Goal: Find specific page/section: Find specific page/section

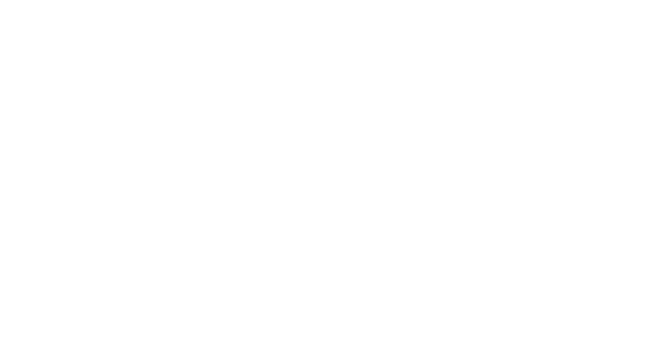
select select "Song"
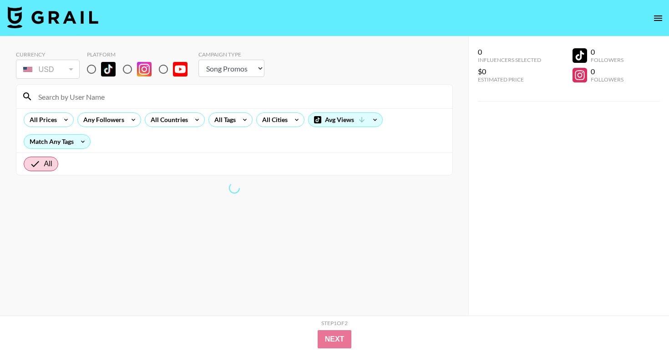
click at [89, 71] on input "radio" at bounding box center [91, 69] width 19 height 19
radio input "true"
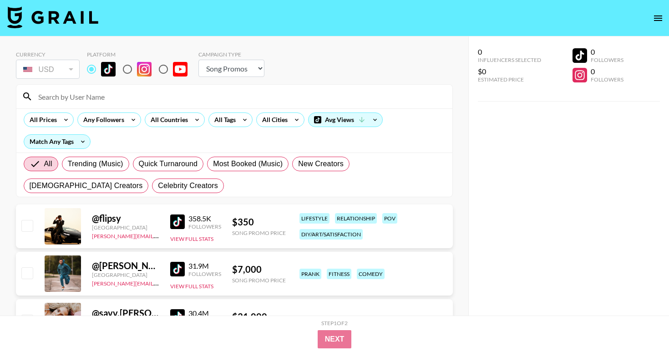
click at [91, 69] on input "radio" at bounding box center [91, 69] width 19 height 19
click at [124, 94] on input at bounding box center [240, 96] width 414 height 15
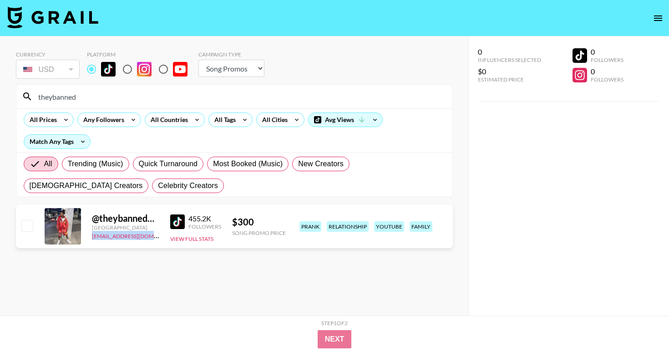
drag, startPoint x: 151, startPoint y: 236, endPoint x: 90, endPoint y: 234, distance: 60.6
click at [90, 234] on div "@ theybannedmebrudder [GEOGRAPHIC_DATA] [EMAIL_ADDRESS][DOMAIN_NAME] 455.2K Fol…" at bounding box center [234, 226] width 437 height 44
copy link "[EMAIL_ADDRESS][DOMAIN_NAME]"
click at [82, 98] on input "theybanned" at bounding box center [240, 96] width 414 height 15
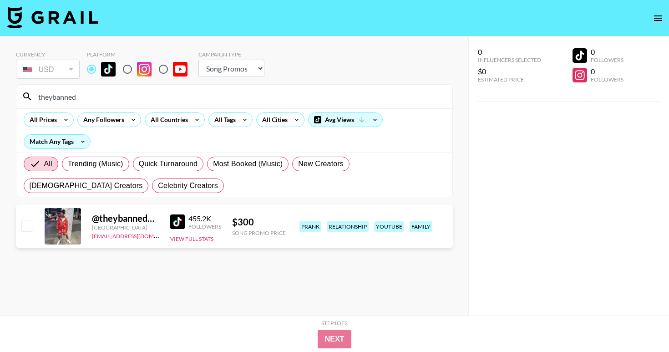
click at [82, 98] on input "theybanned" at bounding box center [240, 96] width 414 height 15
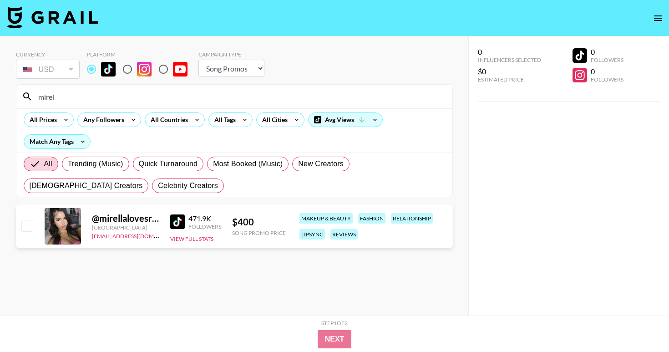
click at [77, 96] on input "mirel" at bounding box center [240, 96] width 414 height 15
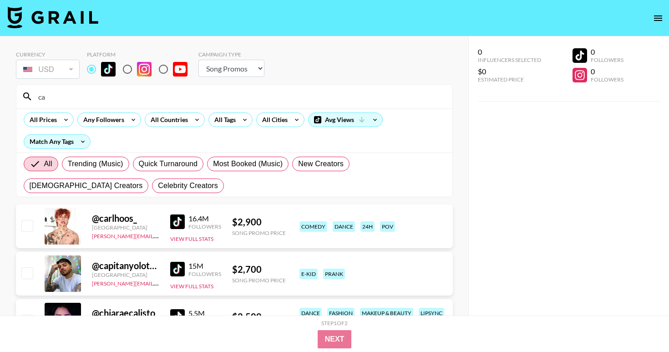
type input "c"
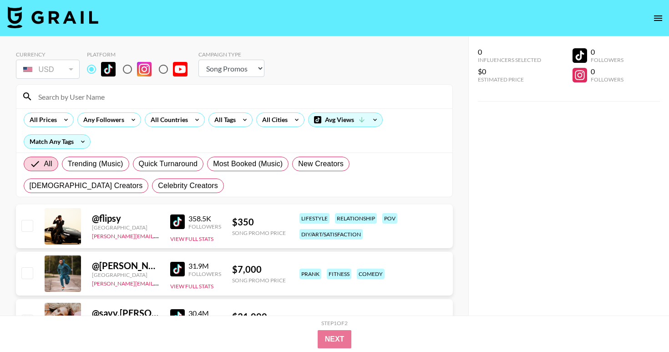
type input "="
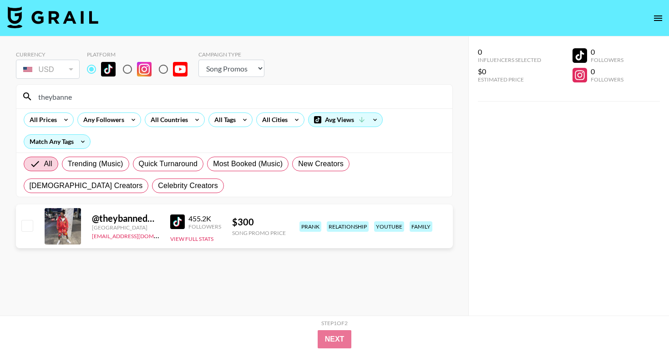
type input "theybanne"
